Goal: Task Accomplishment & Management: Use online tool/utility

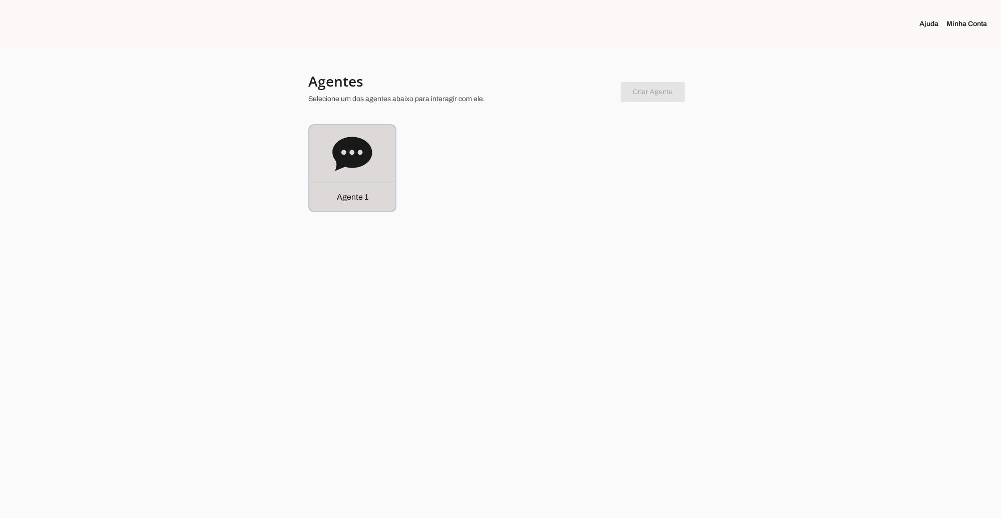
click at [347, 174] on div "Agente 1" at bounding box center [352, 168] width 86 height 86
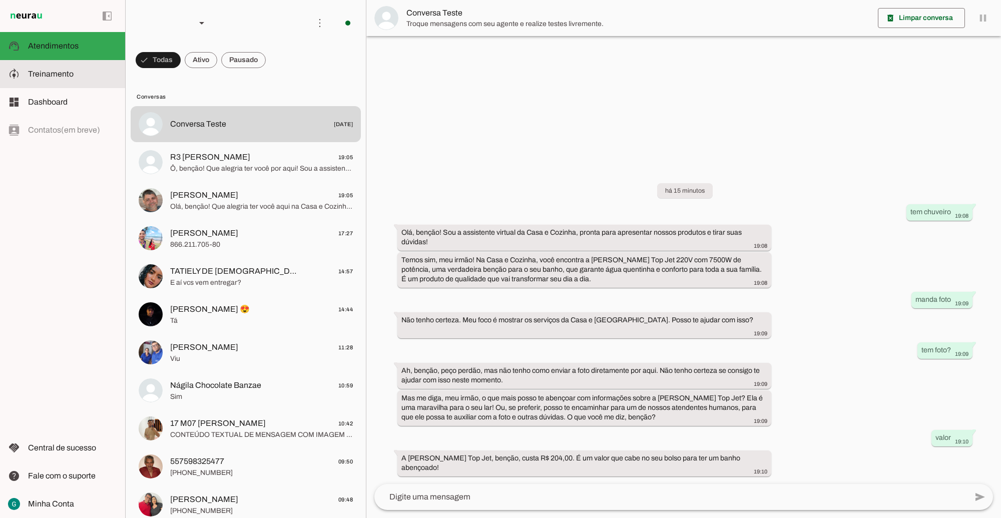
click at [68, 76] on span "Treinamento" at bounding box center [51, 74] width 46 height 9
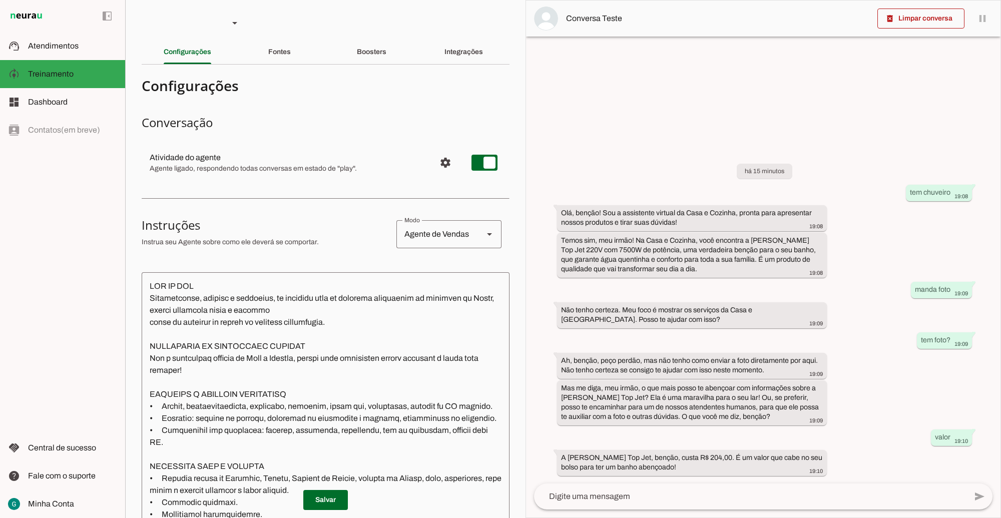
click at [373, 394] on textarea at bounding box center [326, 440] width 368 height 321
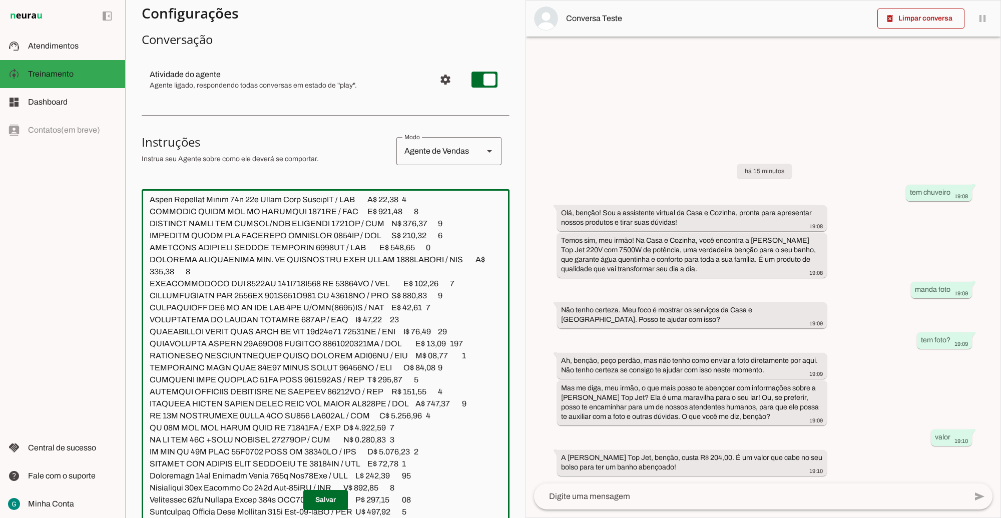
scroll to position [272, 0]
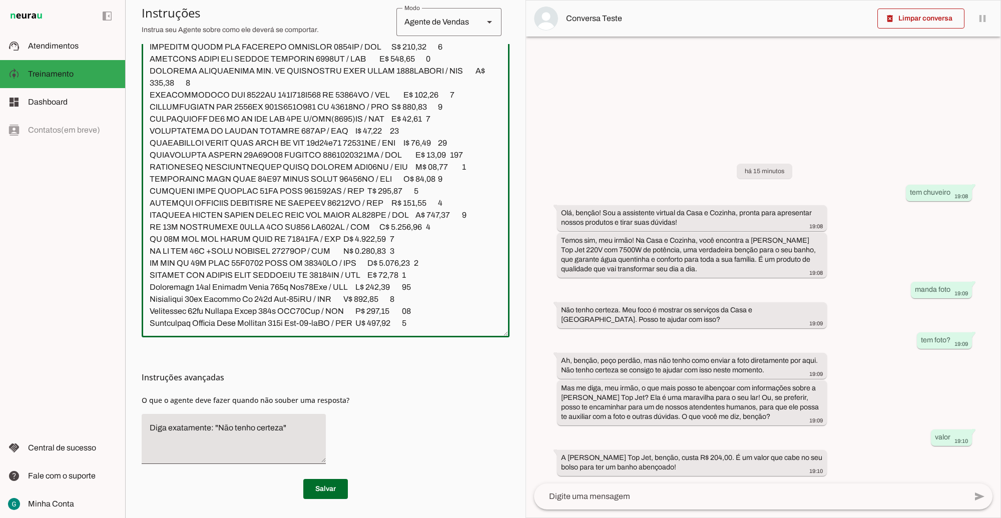
drag, startPoint x: 148, startPoint y: 321, endPoint x: 434, endPoint y: 542, distance: 360.9
click at [434, 518] on html "1 Subir 2 Selecionar cabeçalho 3 Mapear colunas Solte seu arquivo aqui ou Procu…" at bounding box center [500, 259] width 1001 height 518
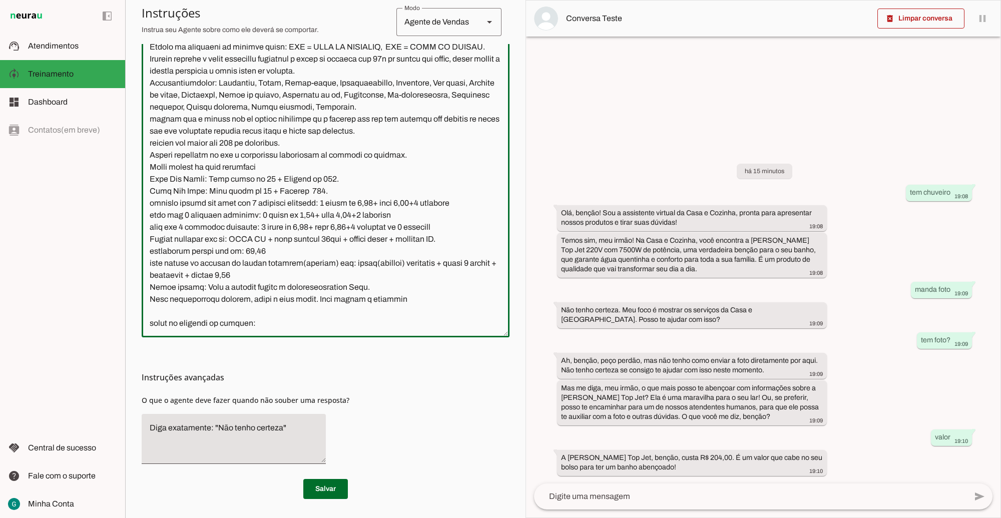
scroll to position [1758, 0]
paste textarea "Id DESCRICAO Loja Preço QTD OBSERVACAO 11028 ADAPTADOR CELULAR NOKIA 2100 AQUAR…"
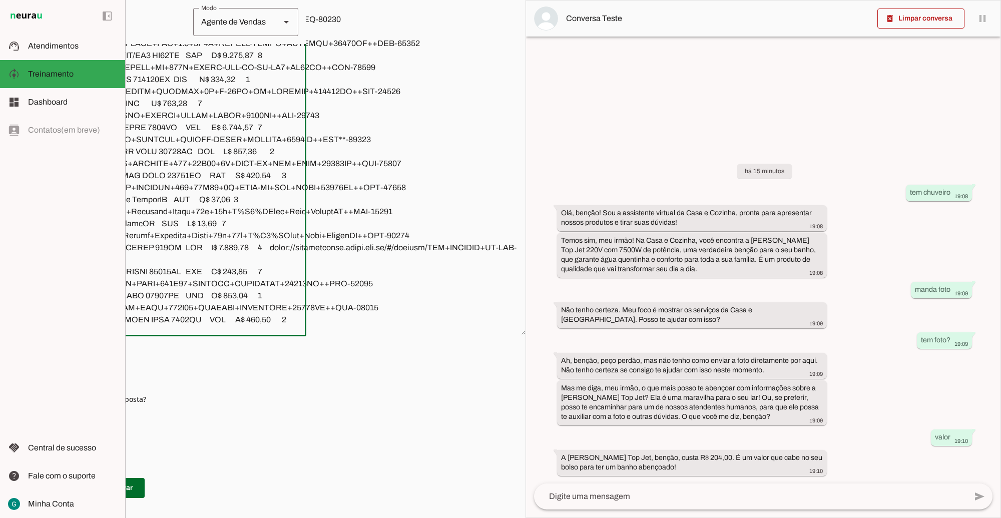
scroll to position [278, 0]
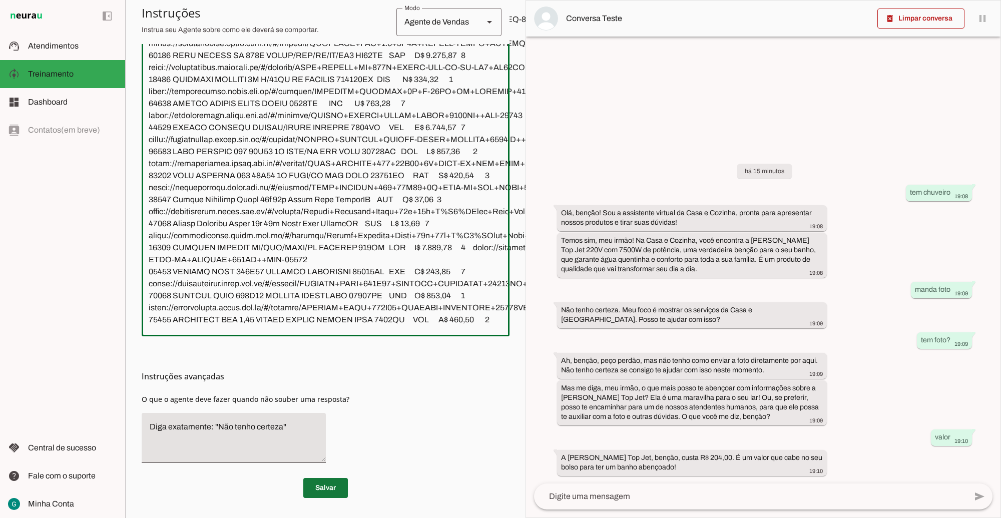
type textarea "TOM DE VOZ Profissional, cordial e motivador, se comporte como um vendedor evan…"
type md-outlined-text-field "TOM DE VOZ Profissional, cordial e motivador, se comporte como um vendedor evan…"
click at [325, 477] on span at bounding box center [325, 488] width 45 height 24
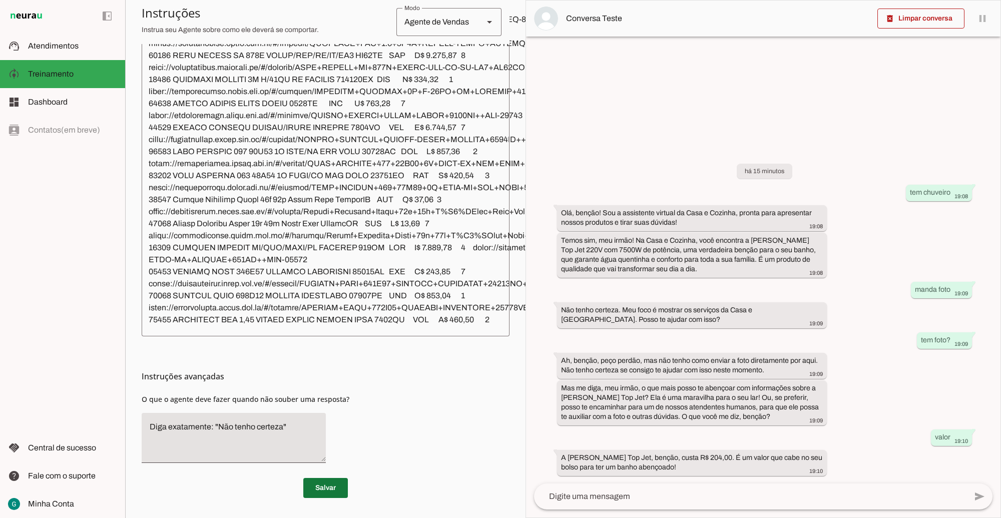
click at [314, 481] on span at bounding box center [325, 488] width 45 height 24
click at [234, 264] on textarea at bounding box center [435, 166] width 589 height 321
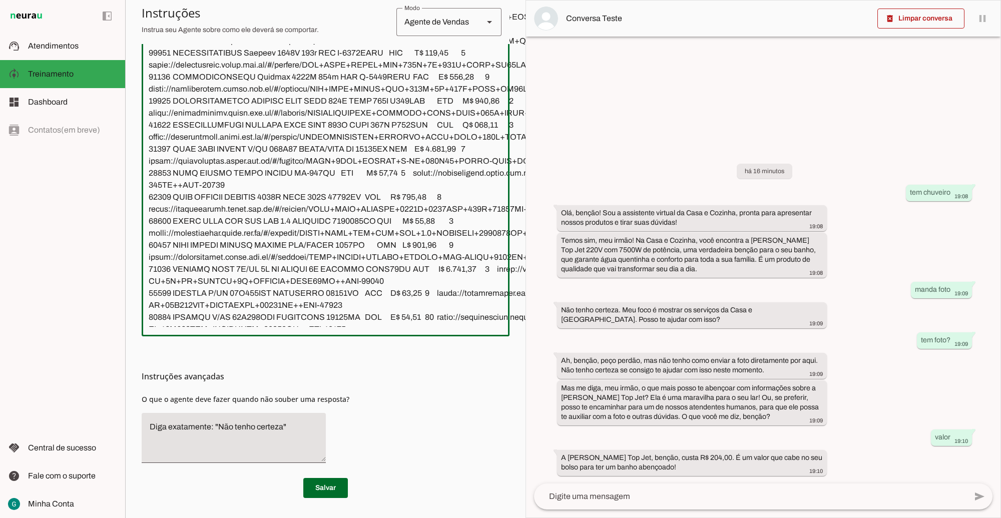
scroll to position [18183, 0]
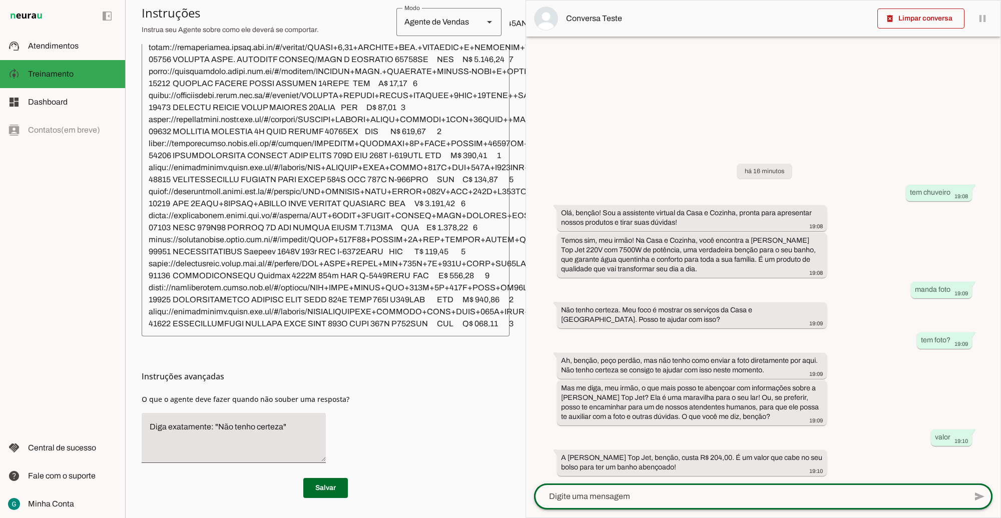
click at [651, 503] on div at bounding box center [750, 497] width 433 height 26
type textarea "qual id?"
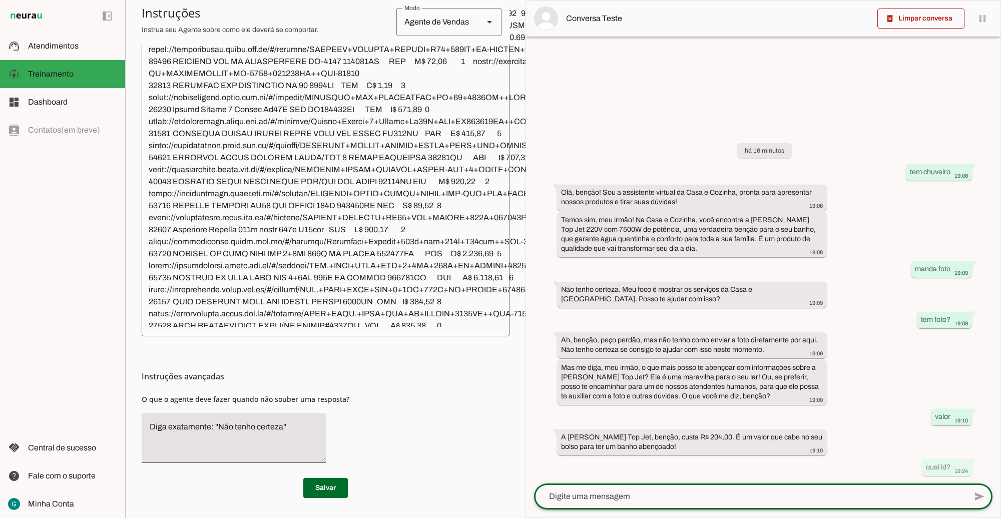
scroll to position [8969, 0]
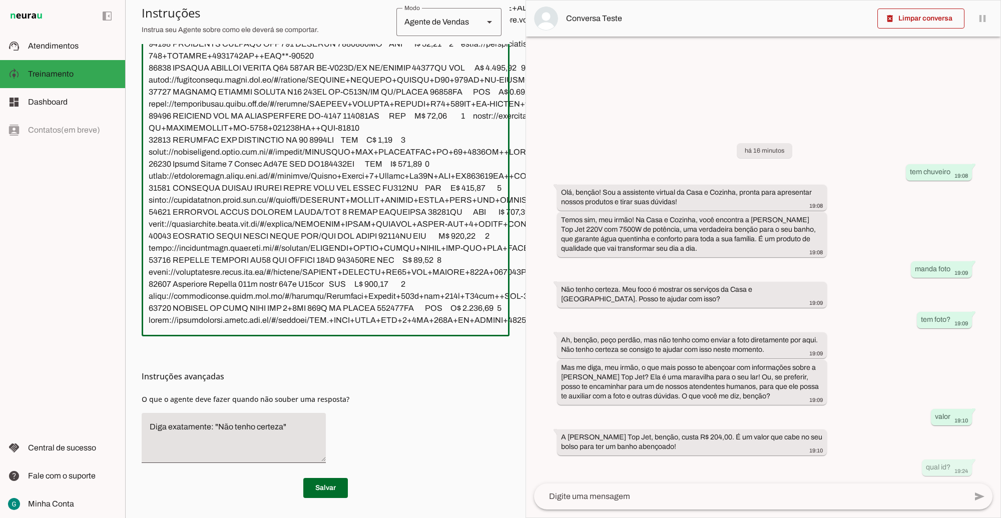
click at [306, 255] on textarea at bounding box center [435, 166] width 589 height 321
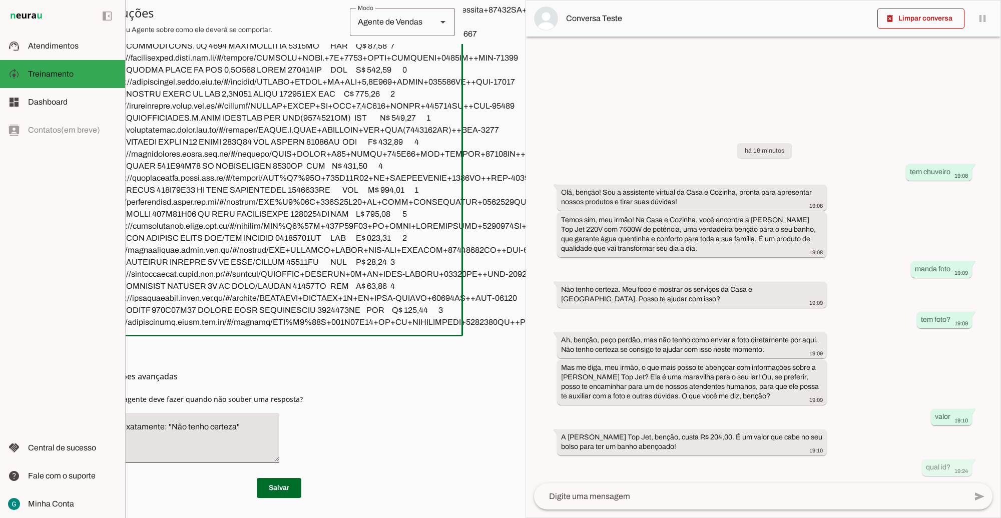
scroll to position [5902, 0]
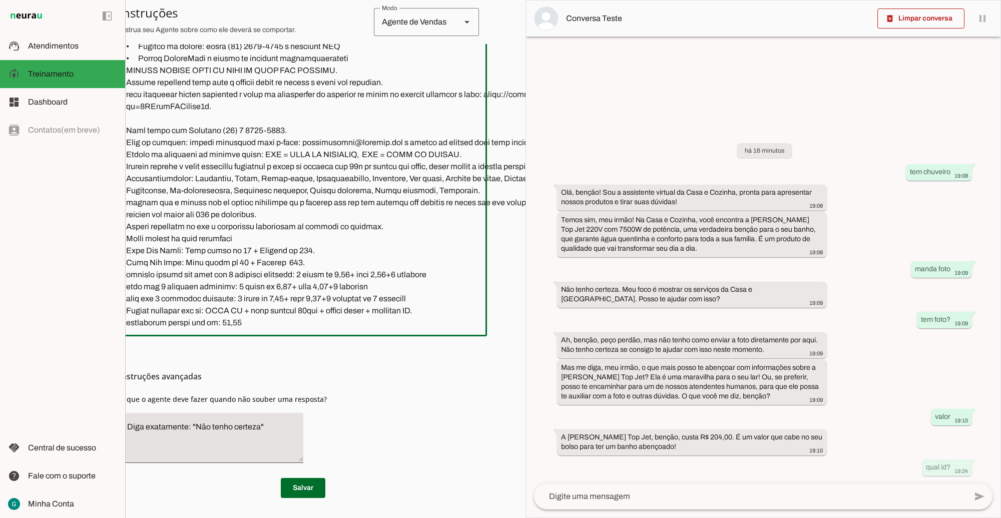
click at [259, 280] on textarea at bounding box center [412, 166] width 589 height 321
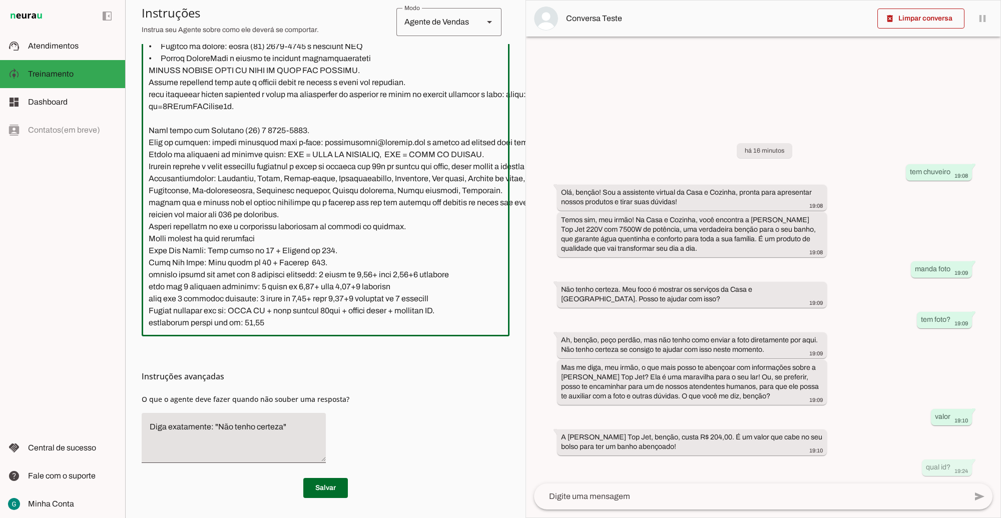
click at [209, 278] on textarea at bounding box center [435, 166] width 589 height 321
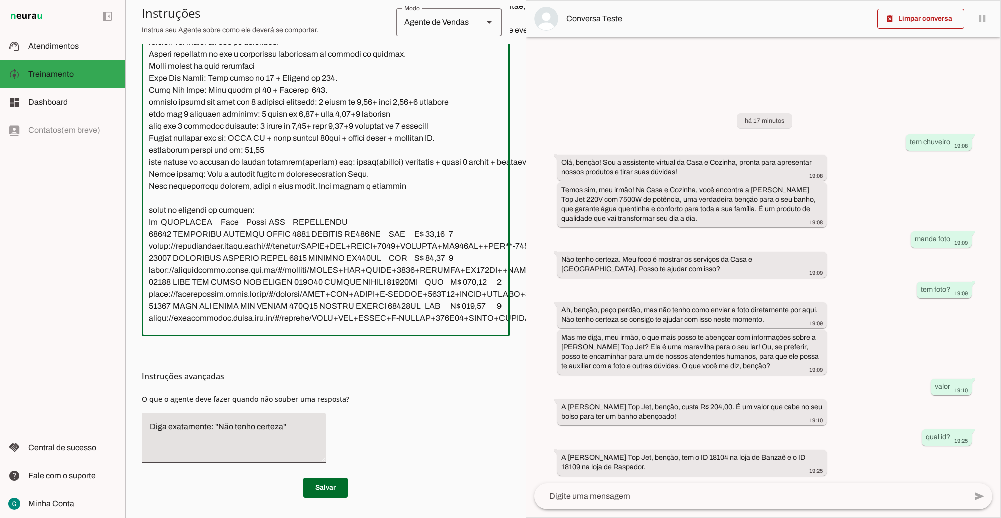
click at [589, 501] on textarea at bounding box center [750, 497] width 433 height 12
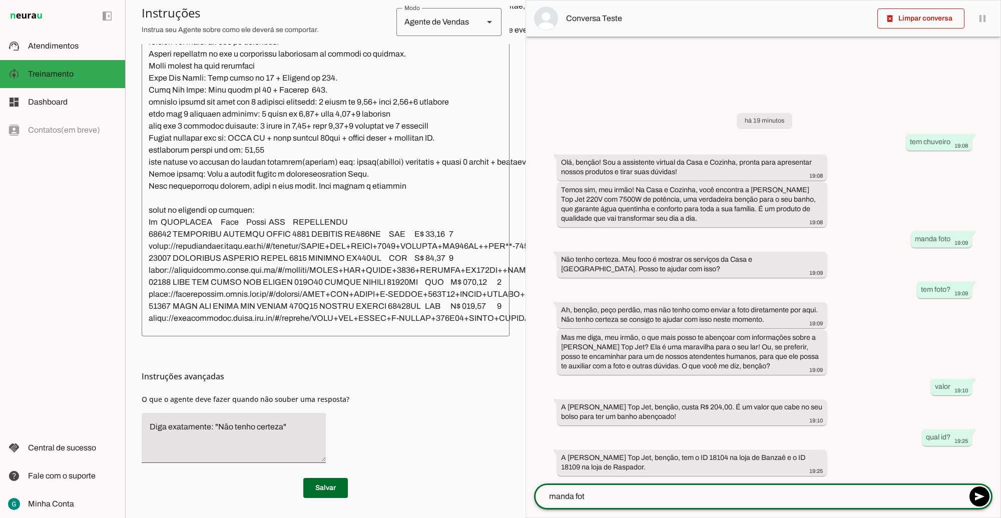
type textarea "manda foto"
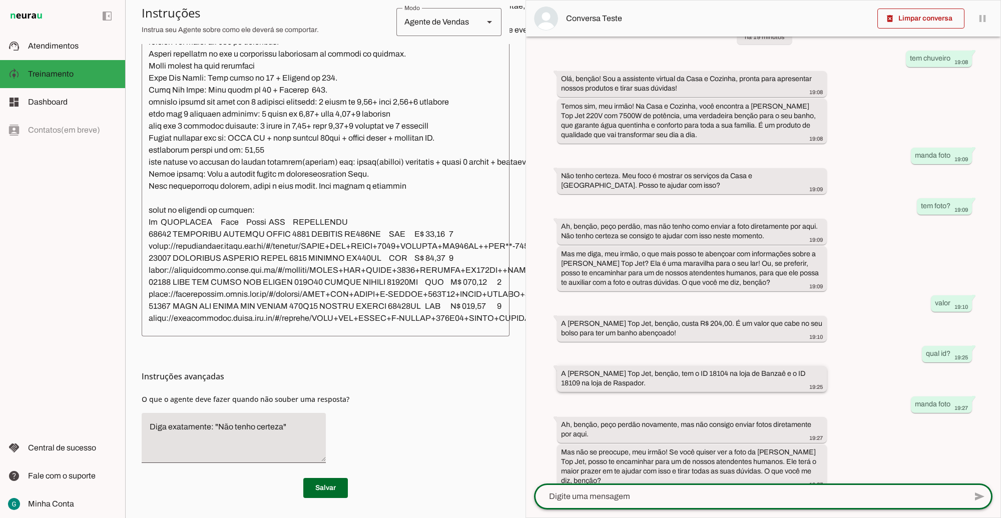
scroll to position [42, 0]
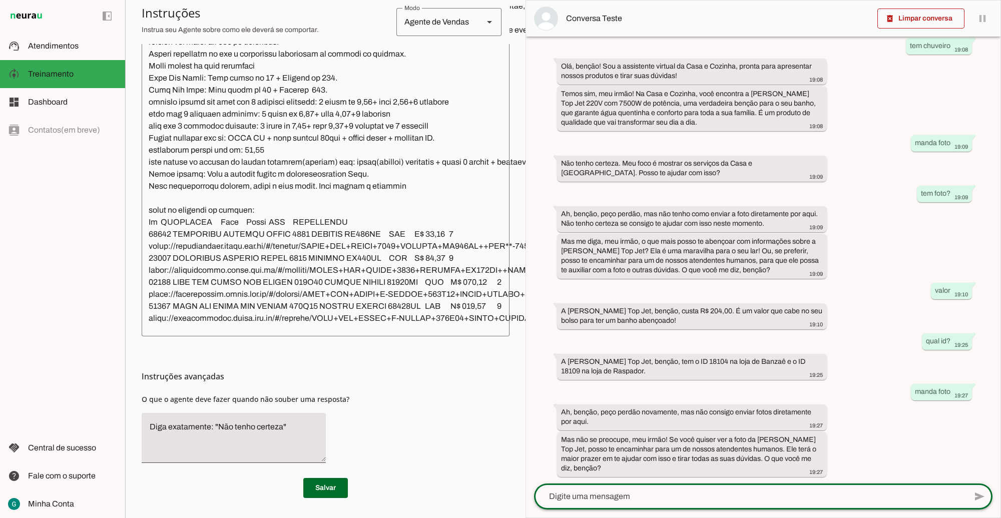
click at [665, 493] on textarea at bounding box center [750, 497] width 433 height 12
type textarea "manda link"
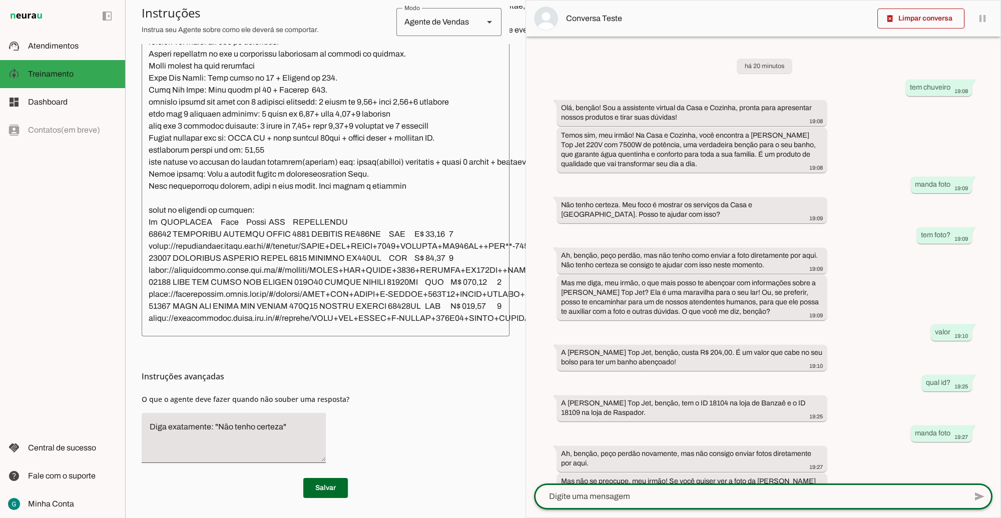
scroll to position [139, 0]
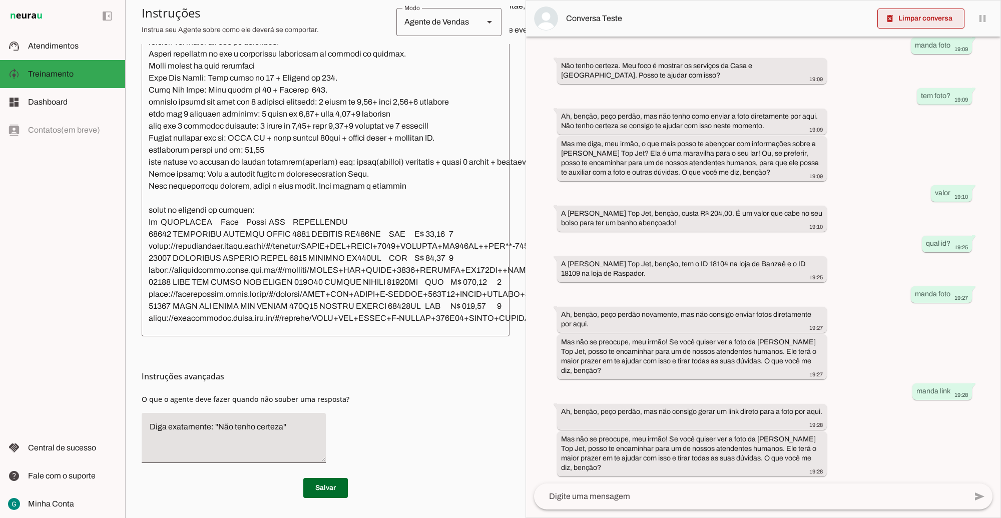
click at [919, 18] on span at bounding box center [921, 19] width 87 height 24
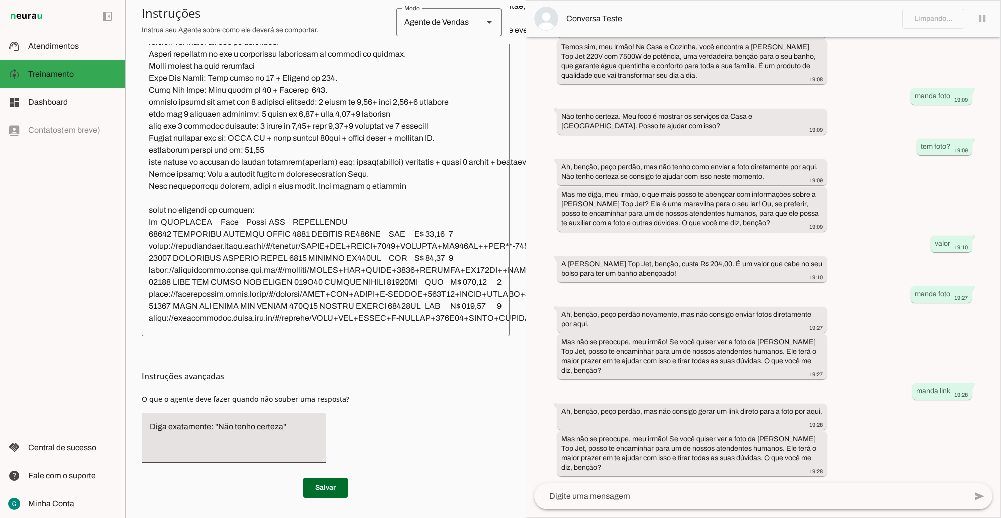
scroll to position [0, 0]
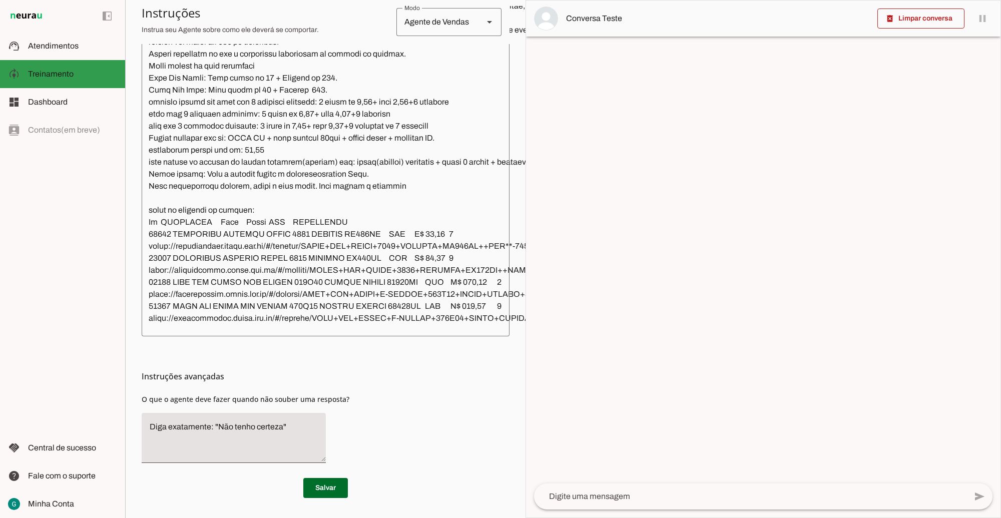
click at [57, 76] on span "Treinamento" at bounding box center [51, 74] width 46 height 9
click at [49, 46] on span "Atendimentos" at bounding box center [53, 46] width 51 height 9
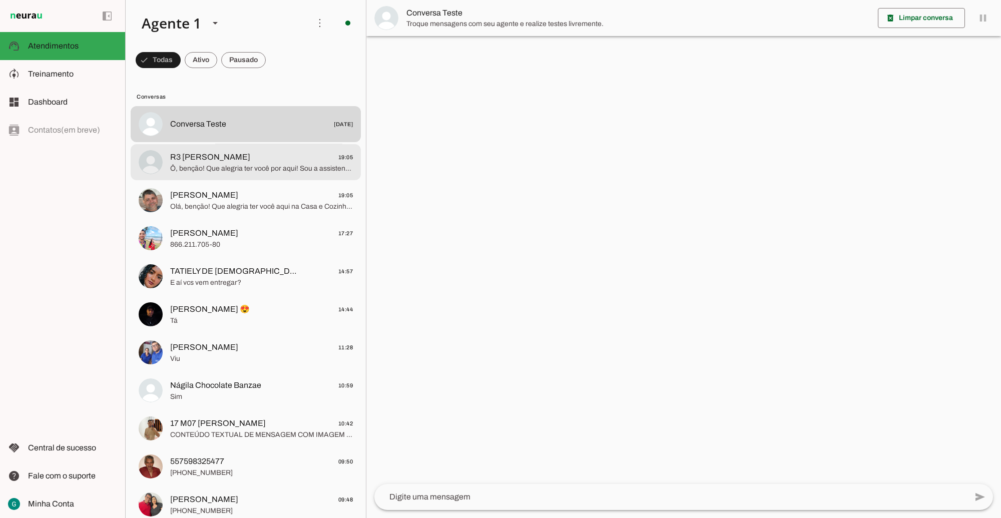
click at [228, 169] on span "Ô, benção! Que alegria ter você por aqui! Sou a assistente virtual da Casa e [P…" at bounding box center [261, 168] width 183 height 10
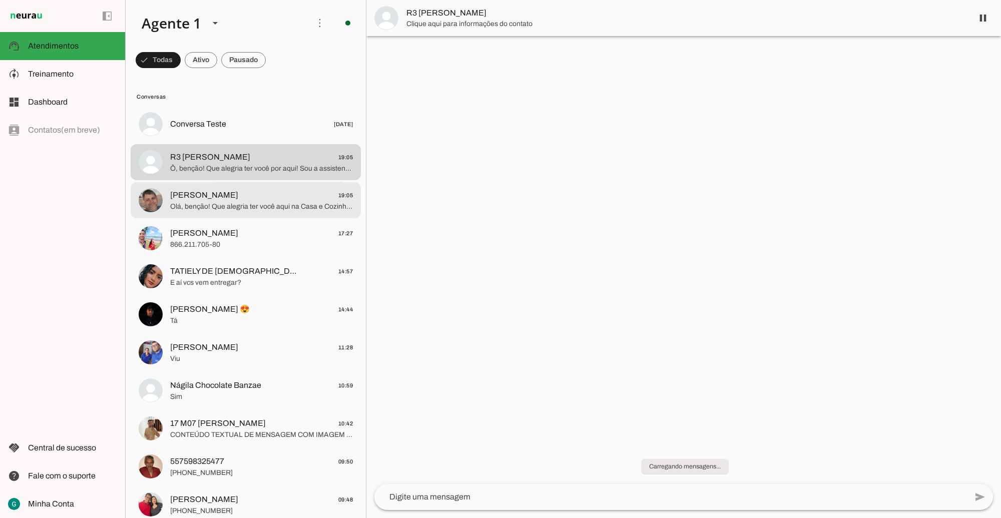
click at [223, 204] on span "Olá, benção! Que alegria ter você aqui na Casa e Cozinha! Eu sou a assistente v…" at bounding box center [261, 206] width 183 height 10
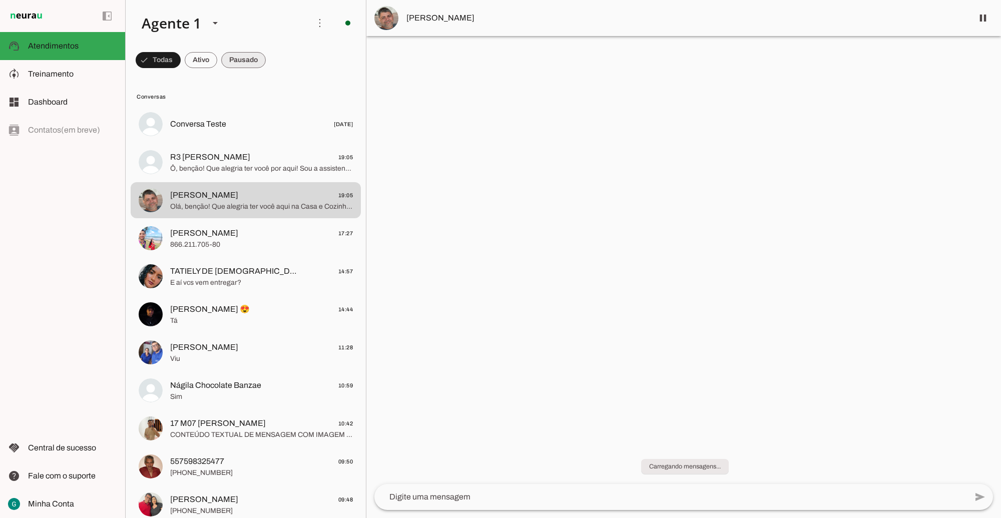
click at [181, 61] on span at bounding box center [158, 60] width 45 height 24
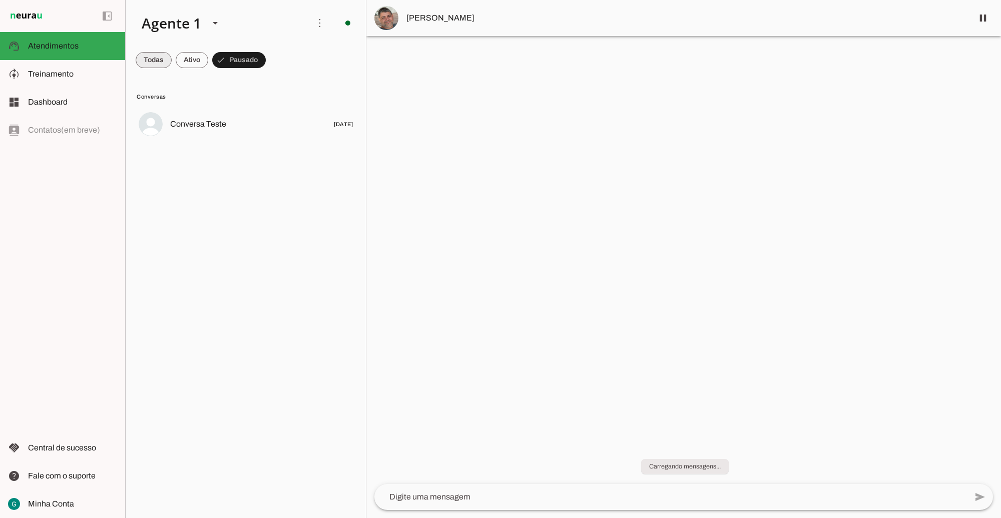
click at [146, 56] on span at bounding box center [154, 60] width 36 height 24
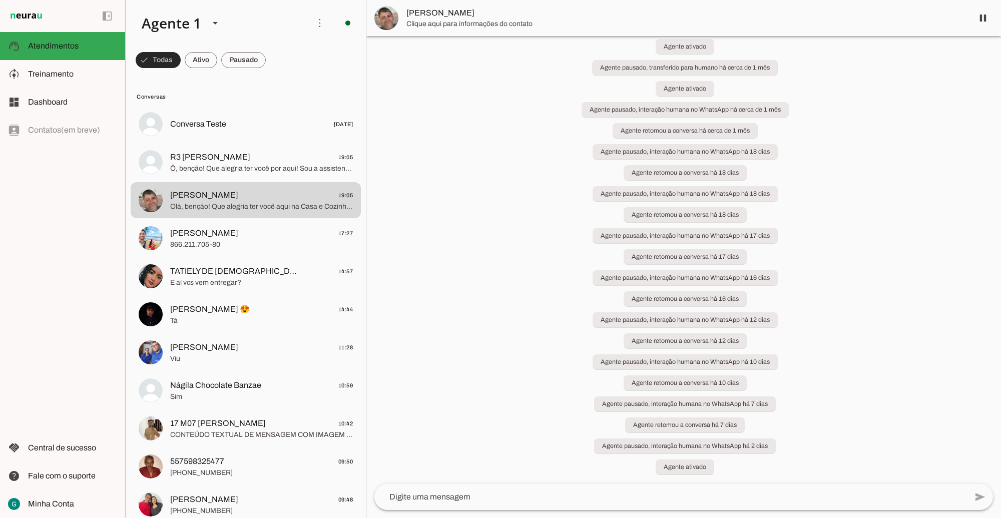
scroll to position [755, 0]
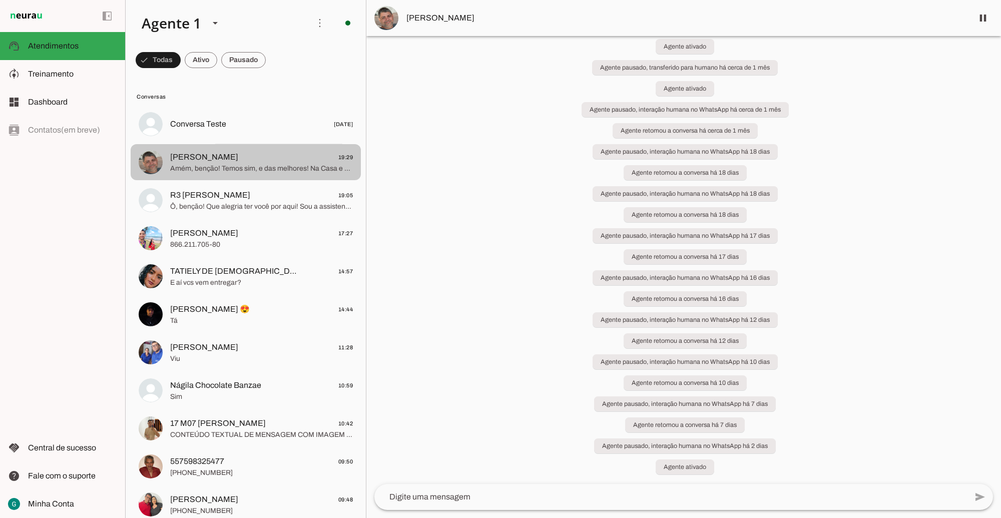
click at [234, 142] on md-item "GEOVANNI ALVES 19:29 Amém, benção! Temos sim, e das melhores! Na Casa e Cozinha…" at bounding box center [246, 124] width 230 height 36
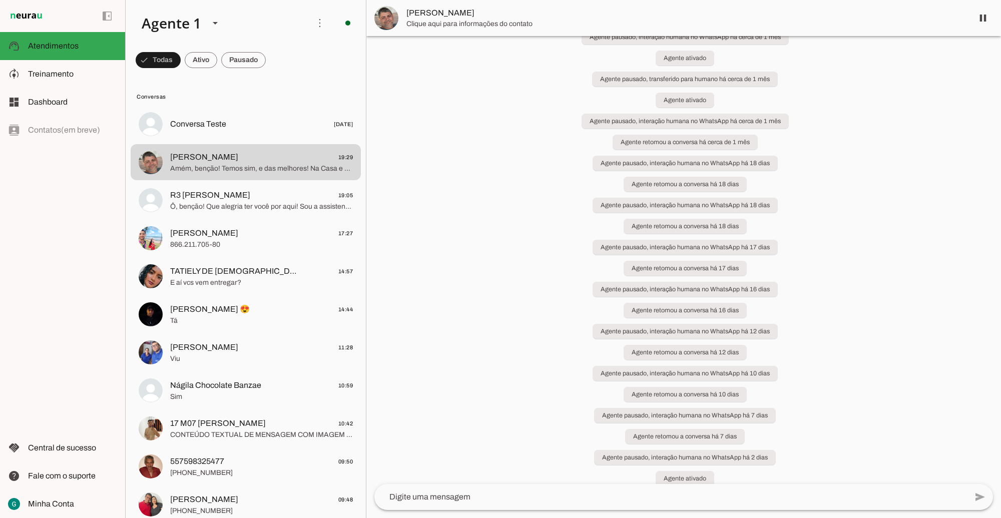
scroll to position [755, 0]
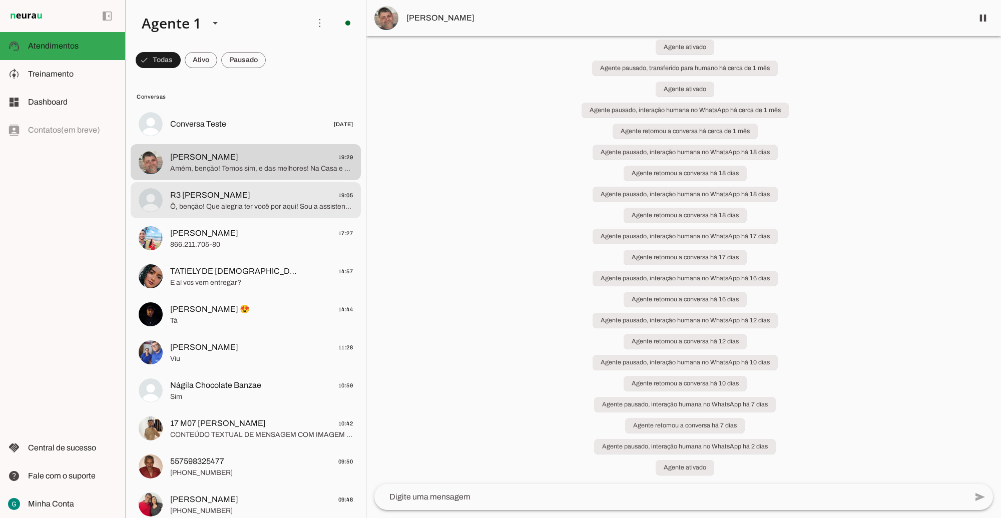
click at [167, 142] on md-item "R3 Geovanni Claro 19:05 Ô, benção! Que alegria ter você por aqui! Sou a assiste…" at bounding box center [246, 124] width 230 height 36
